Goal: Information Seeking & Learning: Learn about a topic

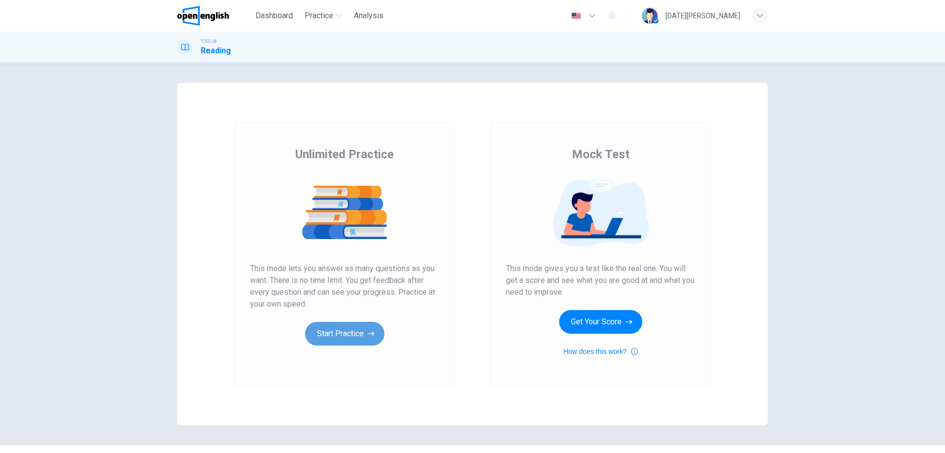
click at [348, 338] on button "Start Practice" at bounding box center [344, 334] width 79 height 24
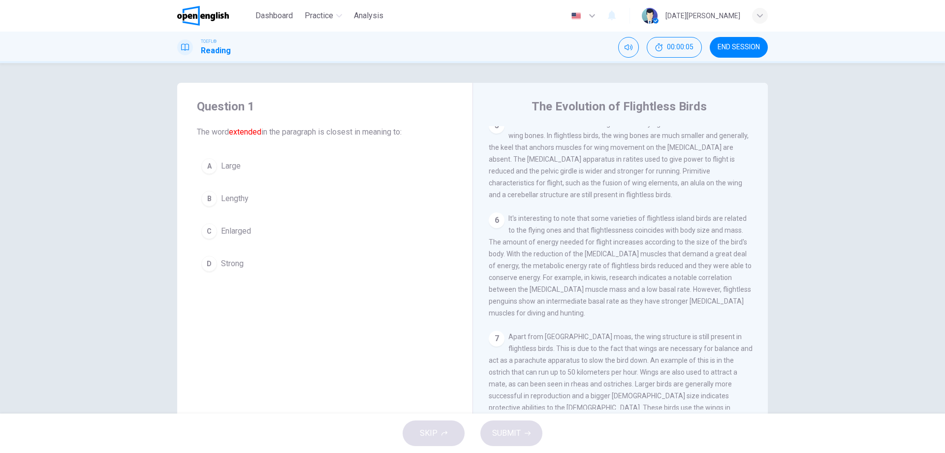
scroll to position [501, 0]
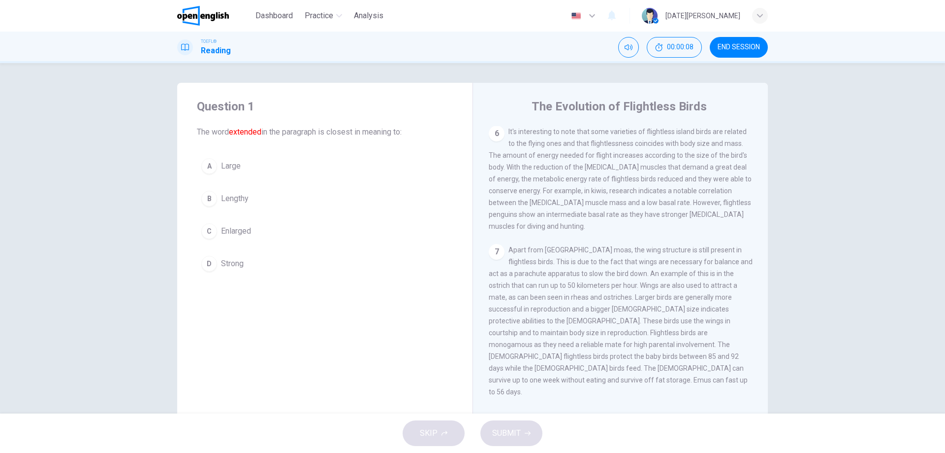
click at [831, 264] on div "Question 1 The word extended in the paragraph is closest in meaning to: A Large…" at bounding box center [472, 238] width 945 height 350
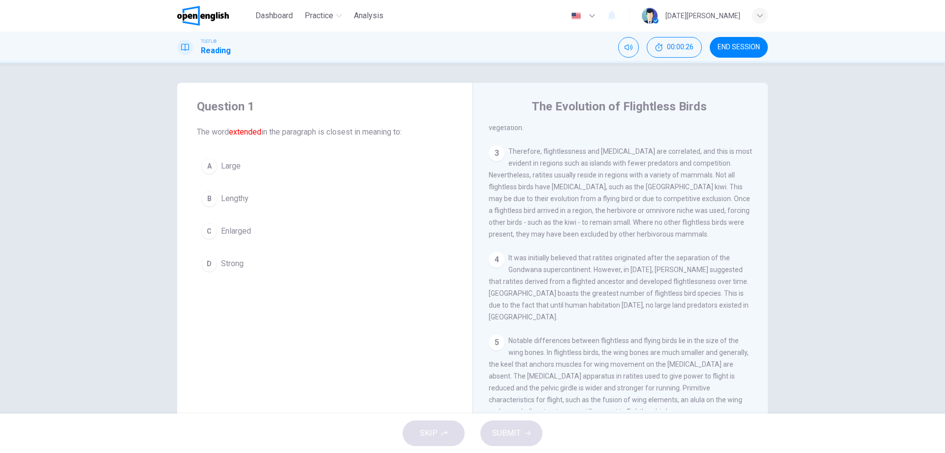
scroll to position [0, 0]
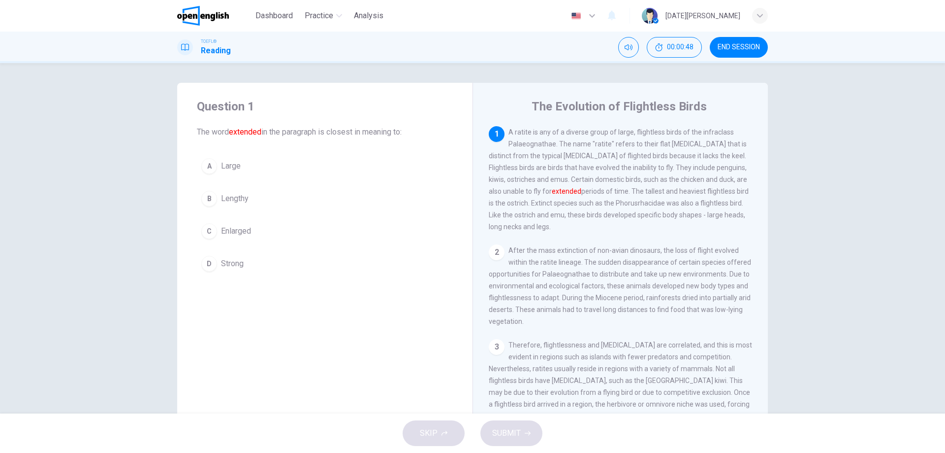
click at [750, 42] on button "END SESSION" at bounding box center [739, 47] width 58 height 21
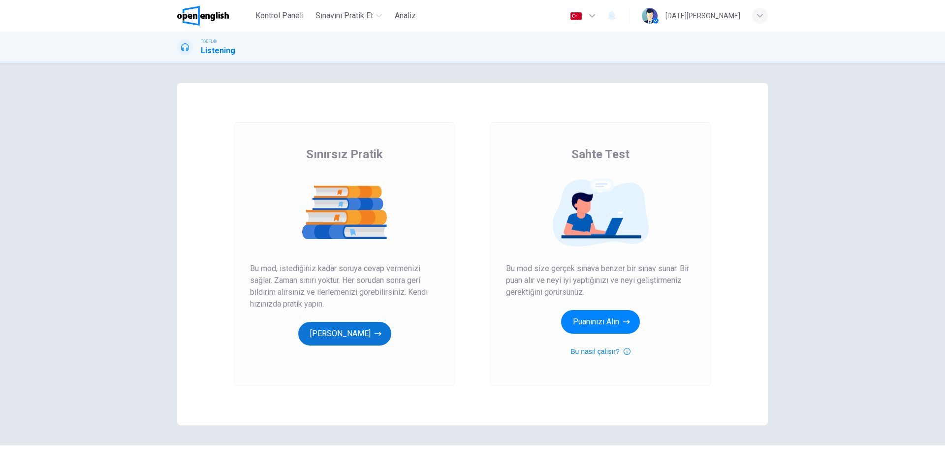
click at [364, 334] on button "Pratik Yapmaya Başlayın" at bounding box center [344, 334] width 93 height 24
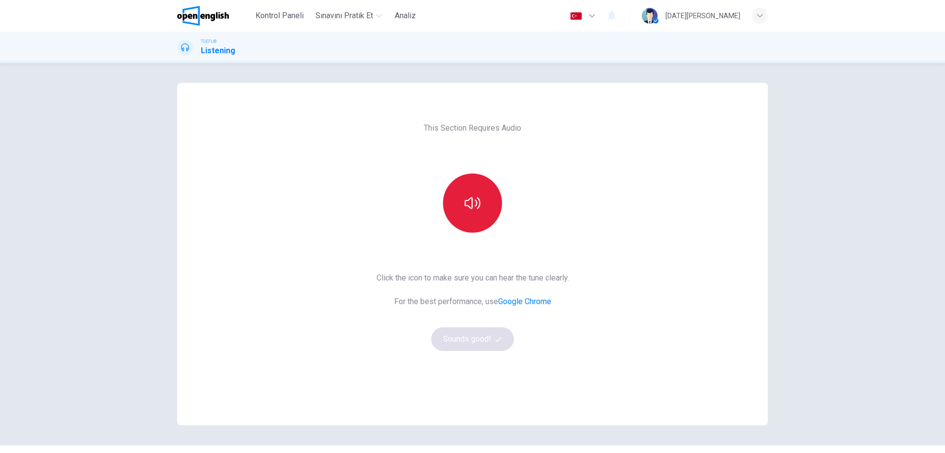
click at [479, 208] on button "button" at bounding box center [472, 202] width 59 height 59
click at [476, 339] on button "Sounds good!" at bounding box center [472, 339] width 83 height 24
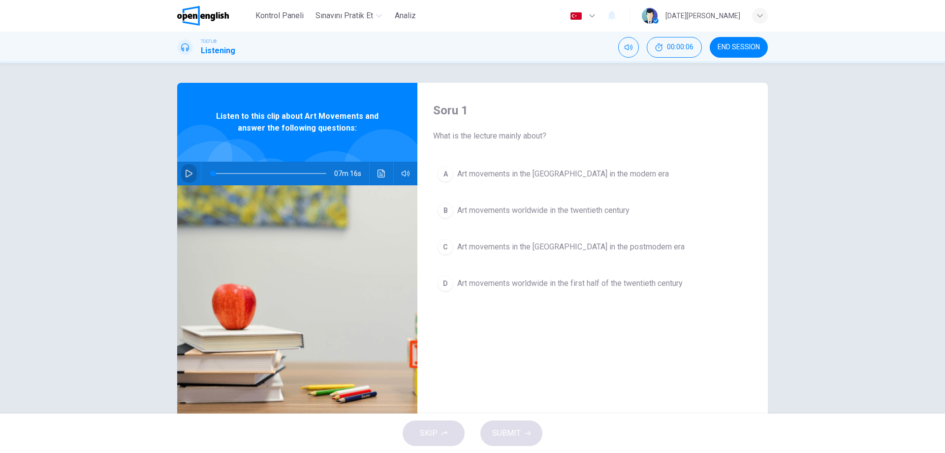
click at [187, 172] on icon "button" at bounding box center [189, 173] width 7 height 8
type input "*"
click at [756, 48] on span "END SESSION" at bounding box center [739, 47] width 42 height 8
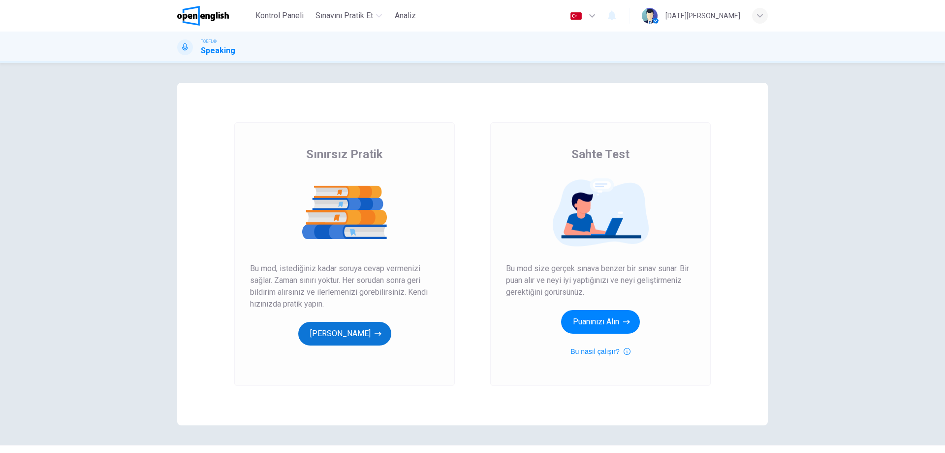
click at [347, 339] on button "[PERSON_NAME]" at bounding box center [344, 334] width 93 height 24
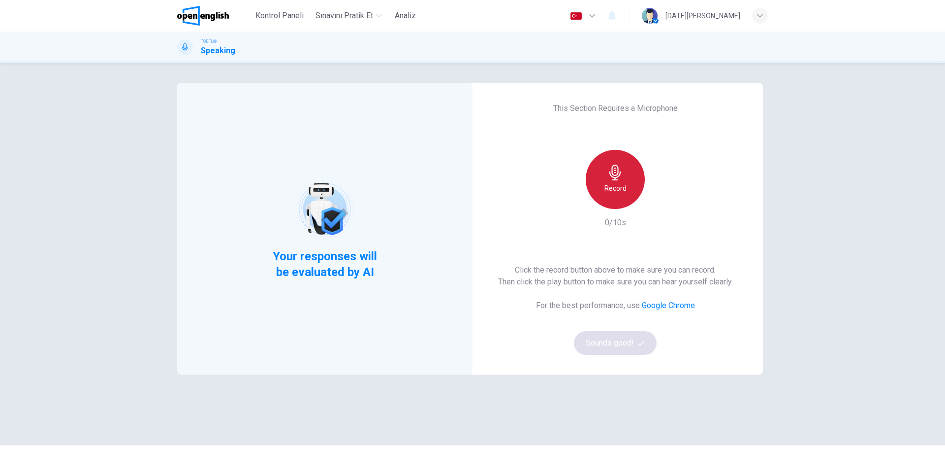
click at [619, 176] on icon "button" at bounding box center [616, 172] width 16 height 16
click at [624, 184] on div "Stop" at bounding box center [615, 179] width 59 height 59
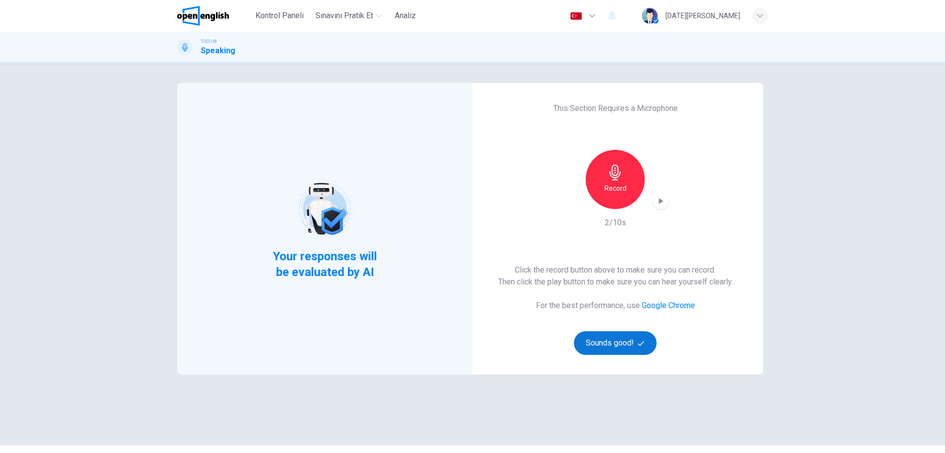
click at [625, 347] on button "Sounds good!" at bounding box center [615, 343] width 83 height 24
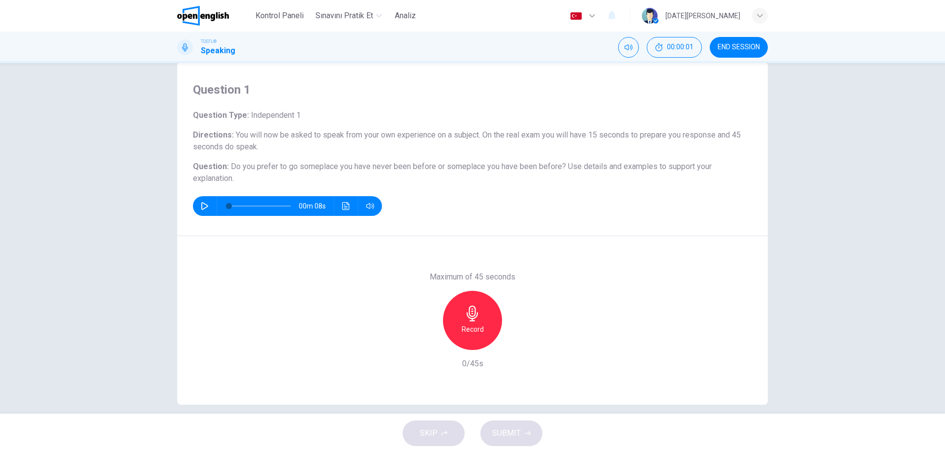
scroll to position [32, 0]
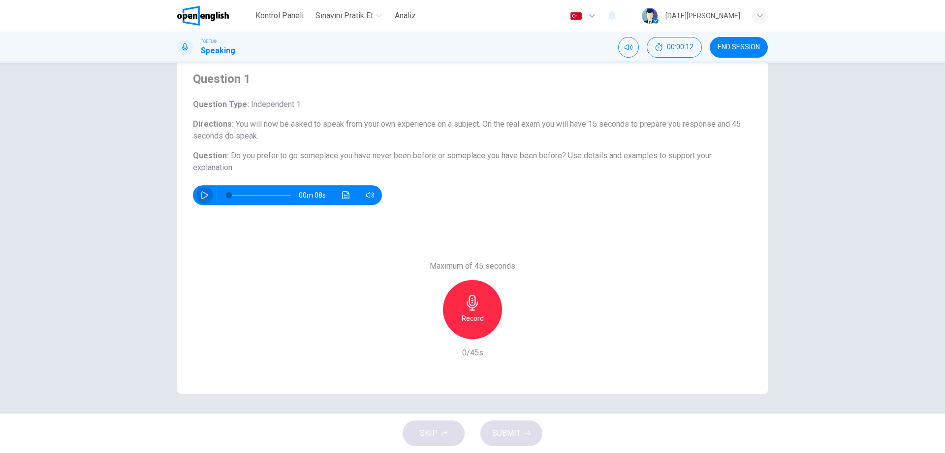
click at [201, 193] on icon "button" at bounding box center [205, 195] width 8 height 8
click at [202, 193] on icon "button" at bounding box center [204, 195] width 7 height 8
type input "*"
drag, startPoint x: 462, startPoint y: 308, endPoint x: 533, endPoint y: 316, distance: 70.9
click at [465, 308] on icon "button" at bounding box center [473, 302] width 16 height 16
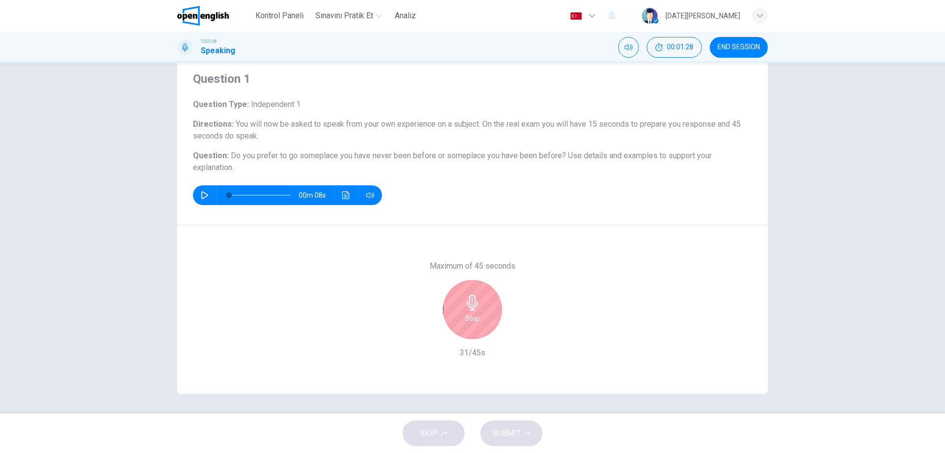
click at [474, 313] on h6 "Stop" at bounding box center [472, 318] width 15 height 12
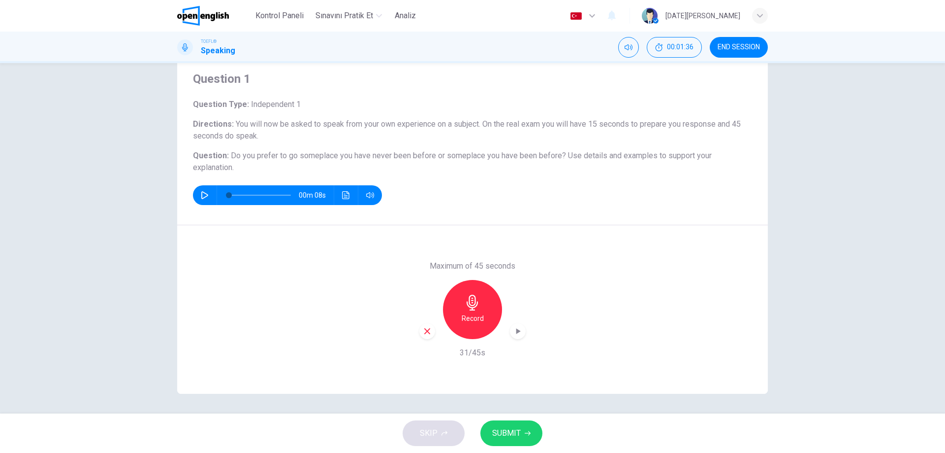
click at [520, 331] on icon "button" at bounding box center [518, 331] width 10 height 10
click at [816, 362] on div "Question 1 Question Type : Independent 1 Directions : You will now be asked to …" at bounding box center [472, 238] width 945 height 350
click at [524, 441] on button "SUBMIT" at bounding box center [512, 433] width 62 height 26
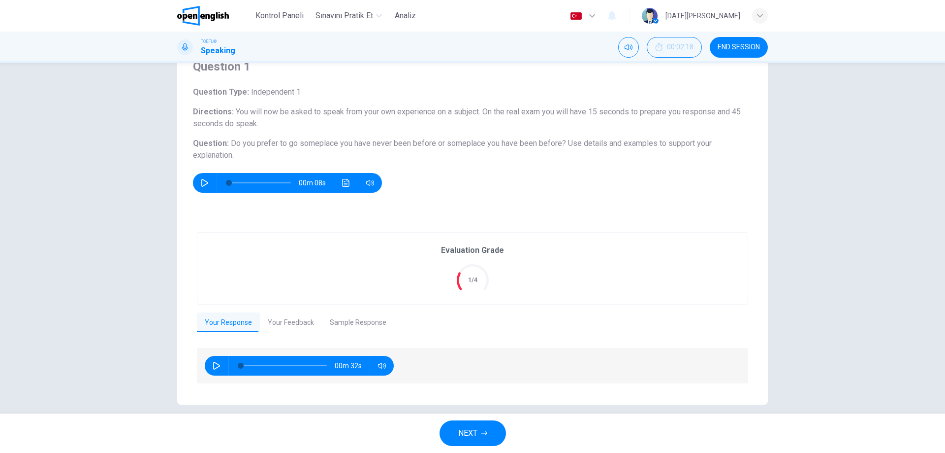
scroll to position [55, 0]
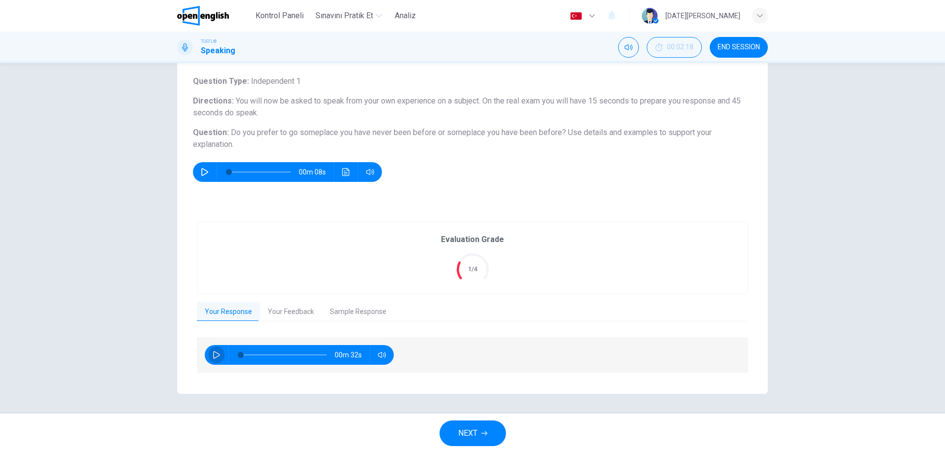
click at [216, 353] on icon "button" at bounding box center [217, 355] width 8 height 8
click at [290, 306] on button "Your Feedback" at bounding box center [291, 311] width 62 height 21
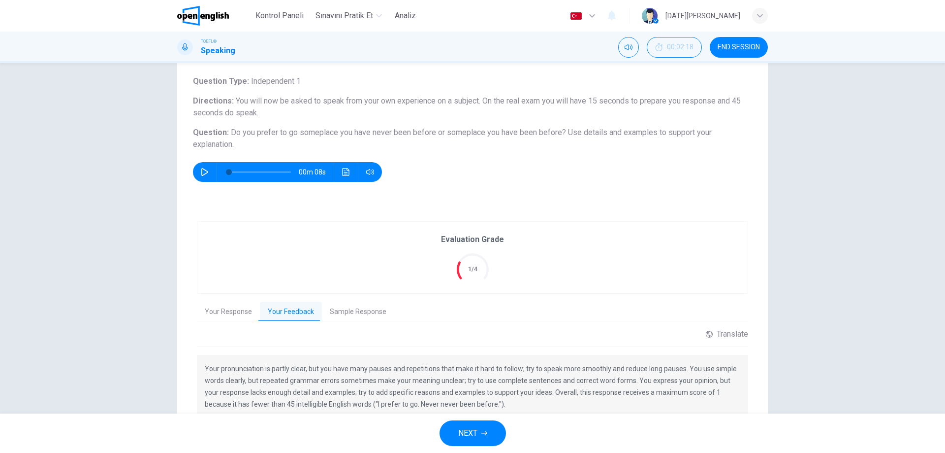
click at [355, 312] on button "Sample Response" at bounding box center [358, 311] width 72 height 21
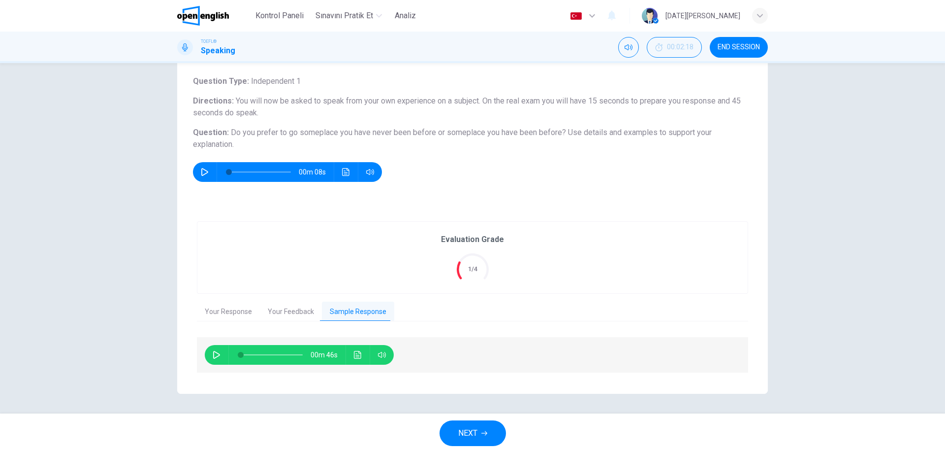
click at [210, 310] on button "Your Response" at bounding box center [228, 311] width 63 height 21
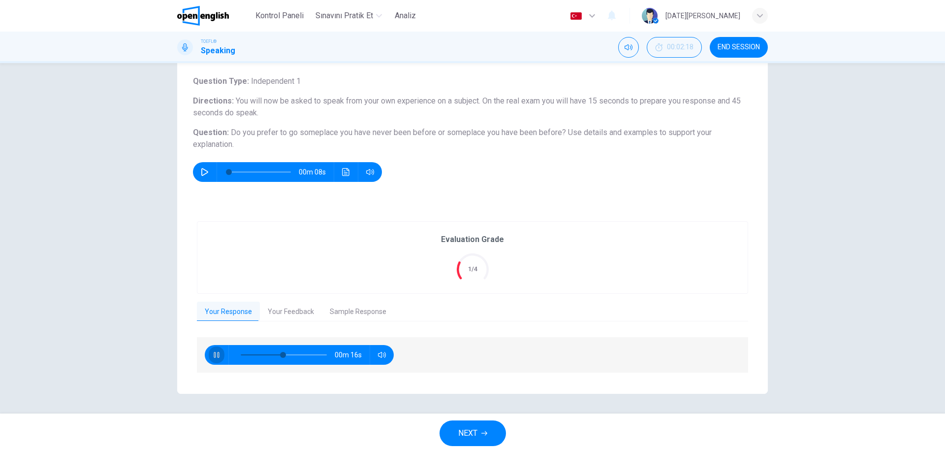
click at [215, 358] on button "button" at bounding box center [217, 355] width 16 height 20
type input "**"
click at [280, 304] on button "Your Feedback" at bounding box center [291, 311] width 62 height 21
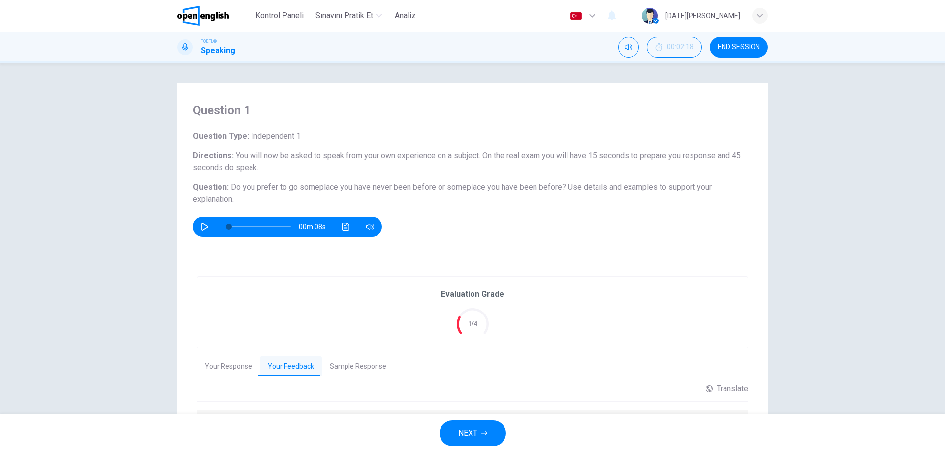
scroll to position [114, 0]
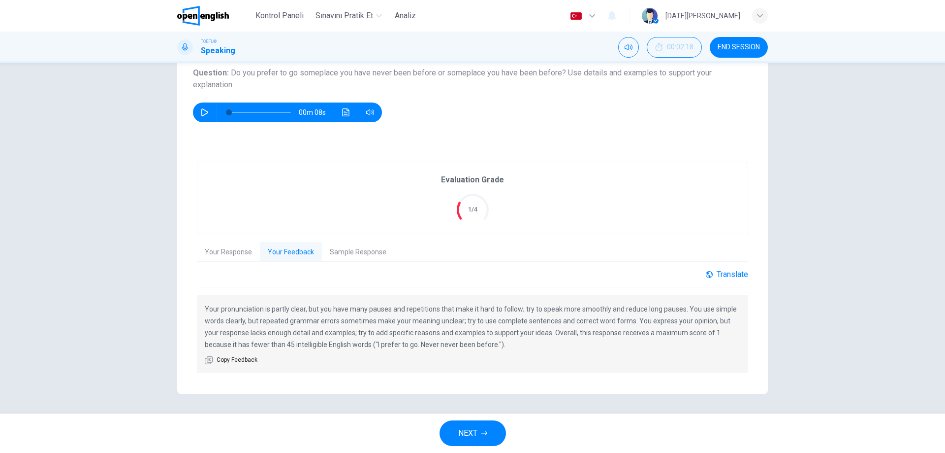
click at [735, 271] on div "Translate" at bounding box center [727, 273] width 42 height 9
click at [777, 299] on div "Question 1 Question Type : Independent 1 Directions : You will now be asked to …" at bounding box center [473, 180] width 622 height 425
click at [367, 249] on button "Sample Response" at bounding box center [358, 252] width 72 height 21
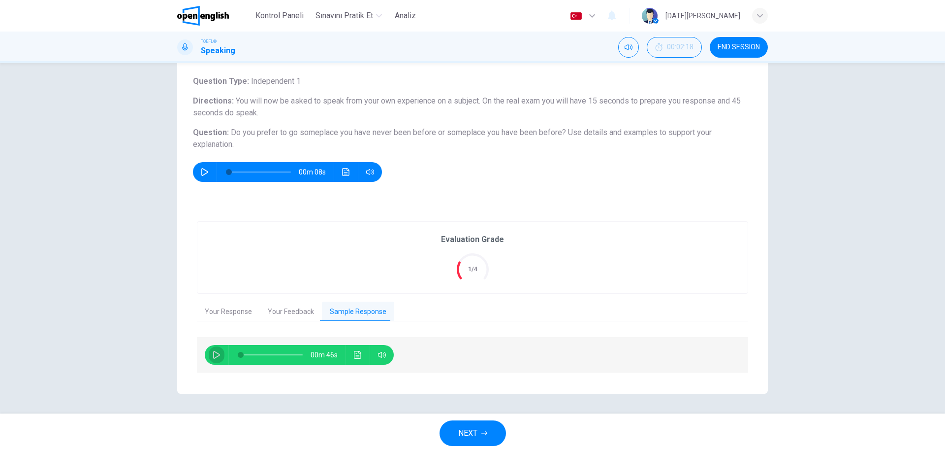
click at [218, 352] on button "button" at bounding box center [217, 355] width 16 height 20
click at [702, 438] on div "NEXT" at bounding box center [472, 432] width 945 height 39
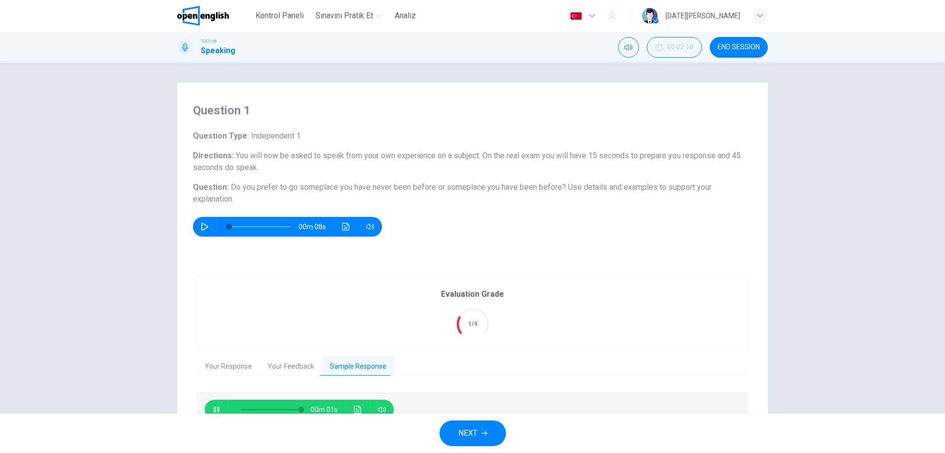
type input "*"
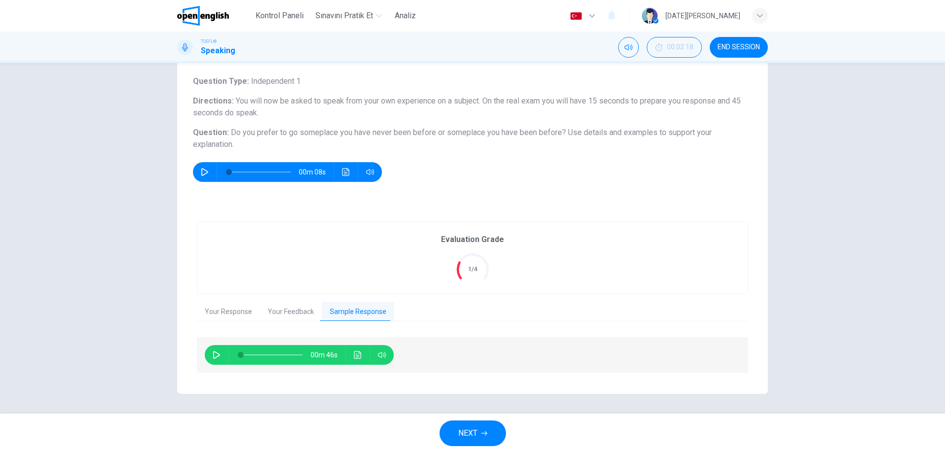
click at [299, 304] on button "Your Feedback" at bounding box center [291, 311] width 62 height 21
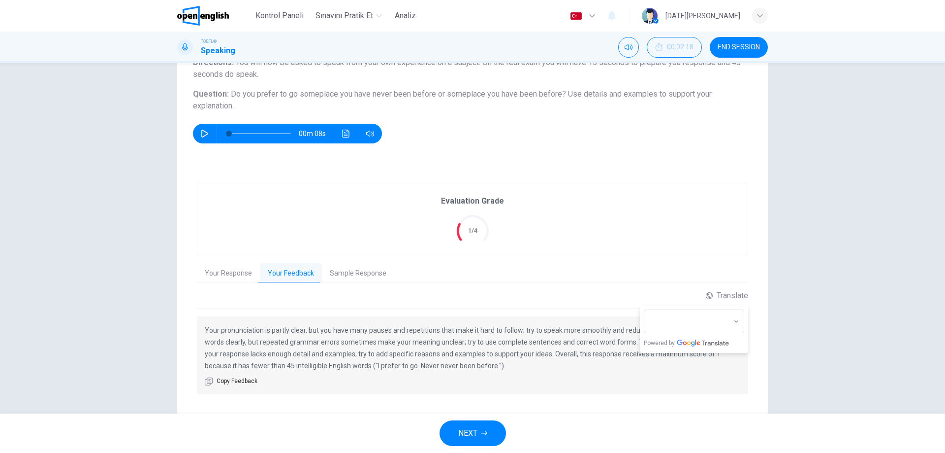
scroll to position [114, 0]
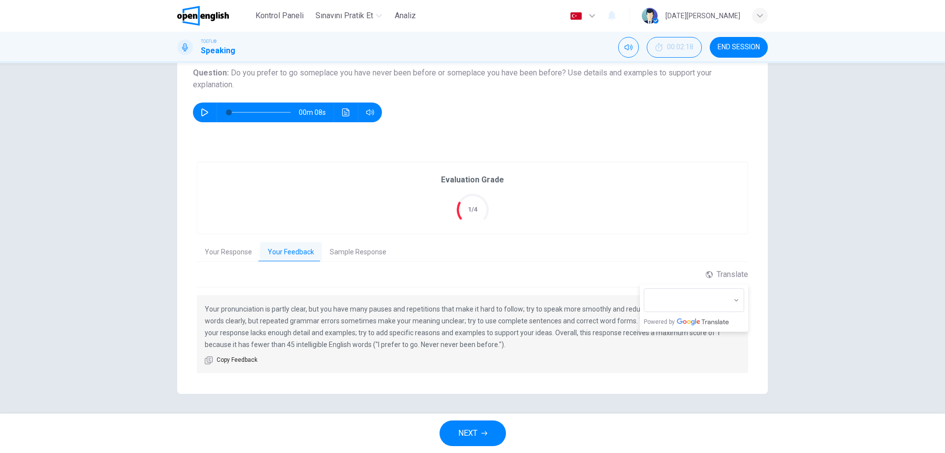
click at [230, 262] on div "Evaluation Grade 1/4 Your Response Your Feedback Sample Response 00m 15s Transl…" at bounding box center [472, 268] width 551 height 212
click at [237, 252] on button "Your Response" at bounding box center [228, 252] width 63 height 21
type input "**"
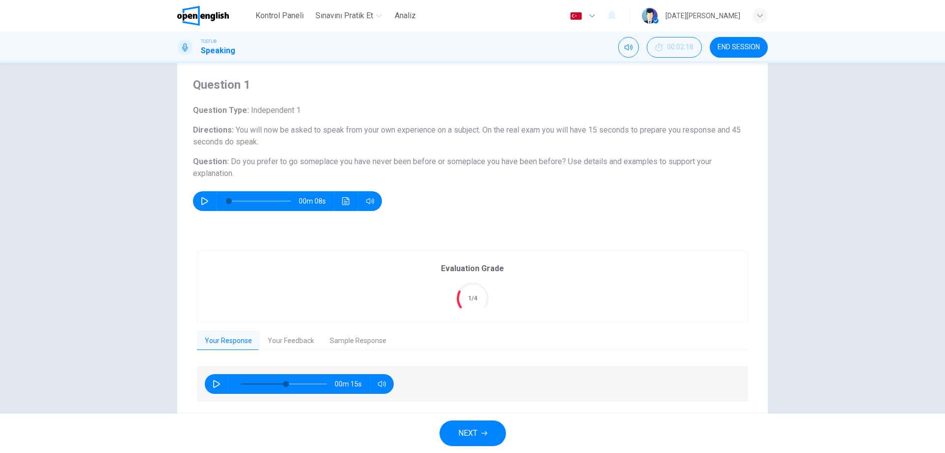
scroll to position [0, 0]
